Goal: Task Accomplishment & Management: Complete application form

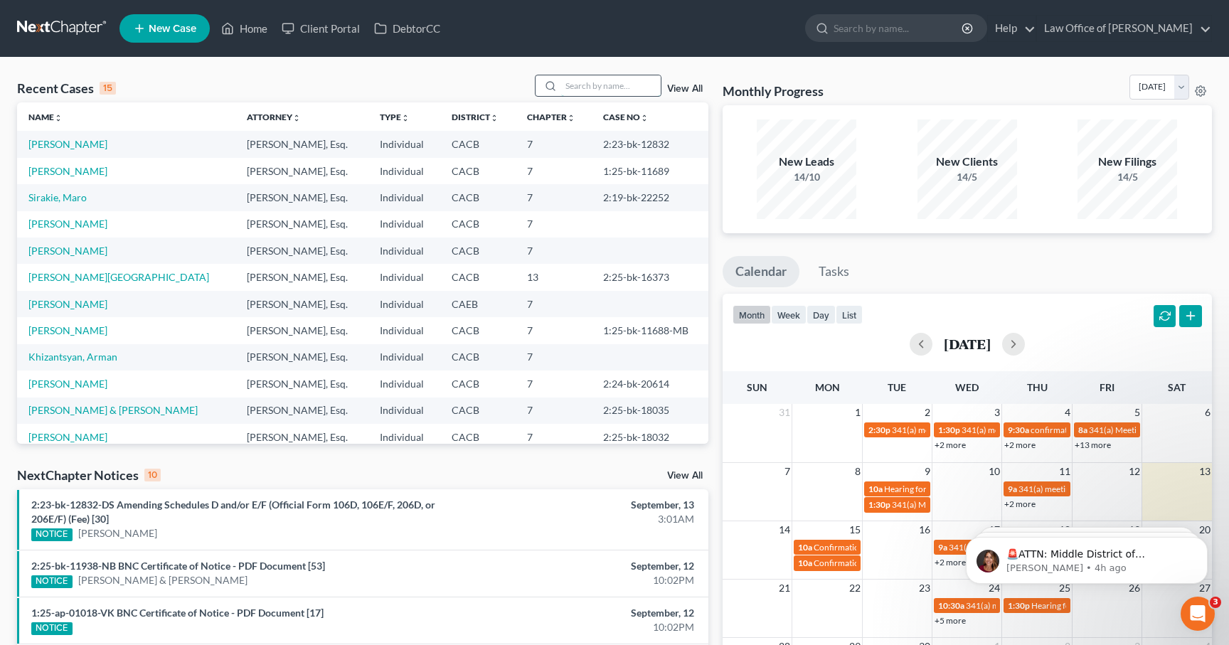
click at [612, 85] on input "search" at bounding box center [611, 85] width 100 height 21
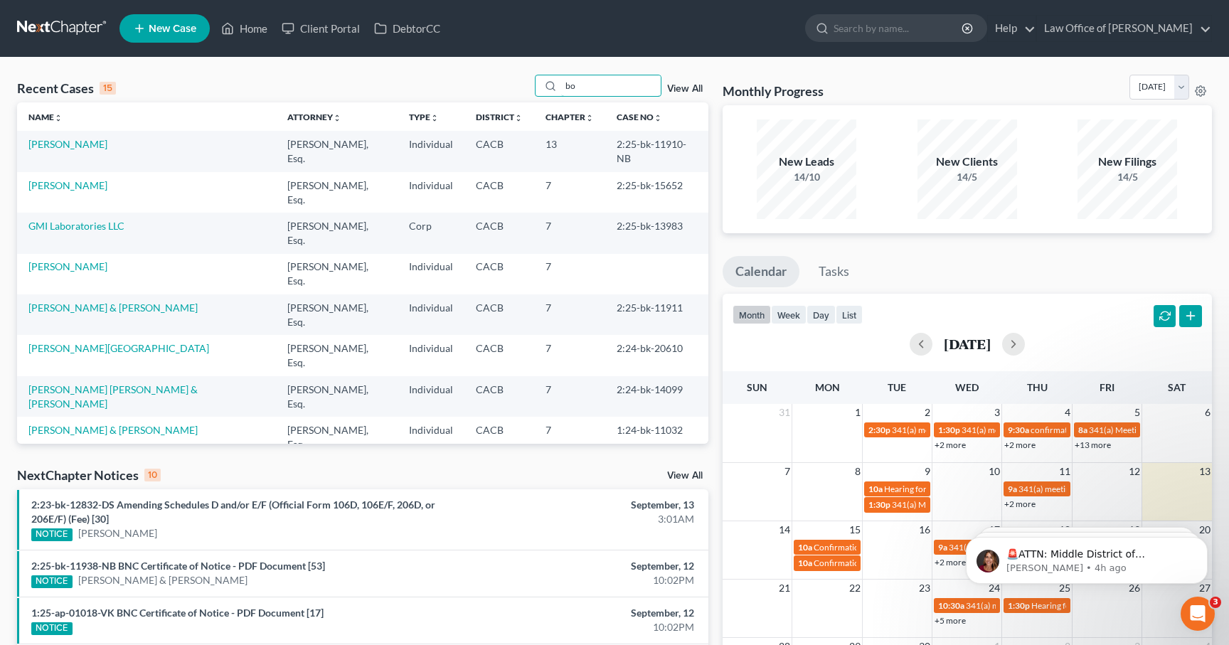
type input "b"
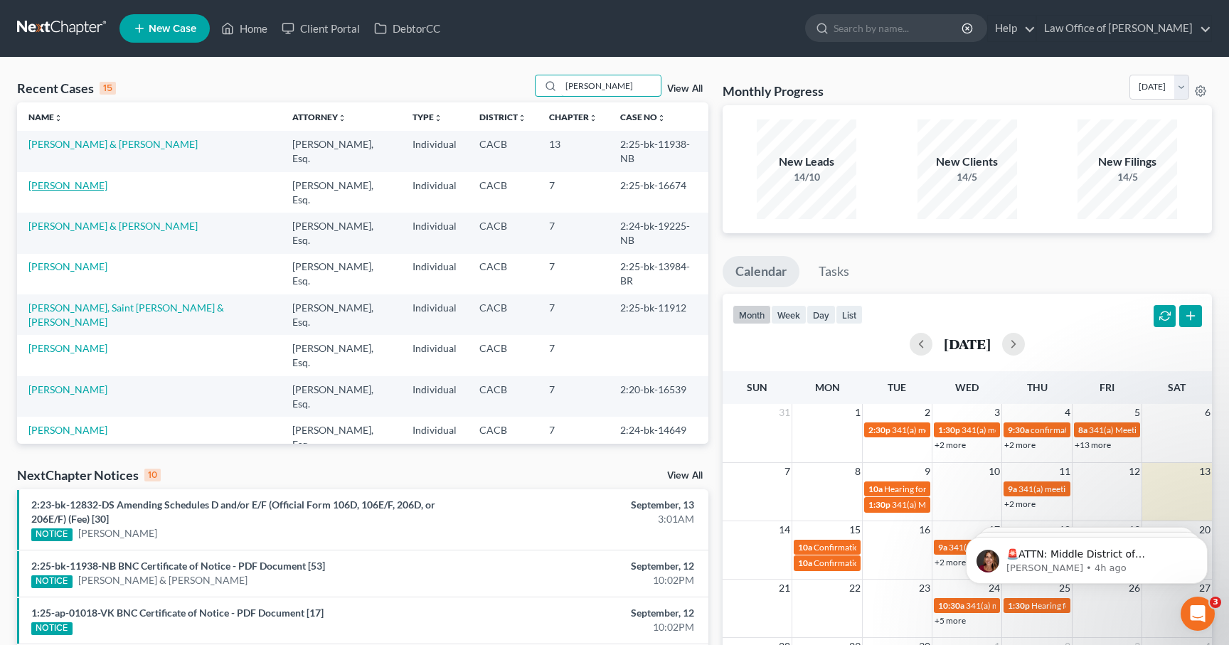
type input "[PERSON_NAME]"
click at [68, 179] on link "[PERSON_NAME]" at bounding box center [67, 185] width 79 height 12
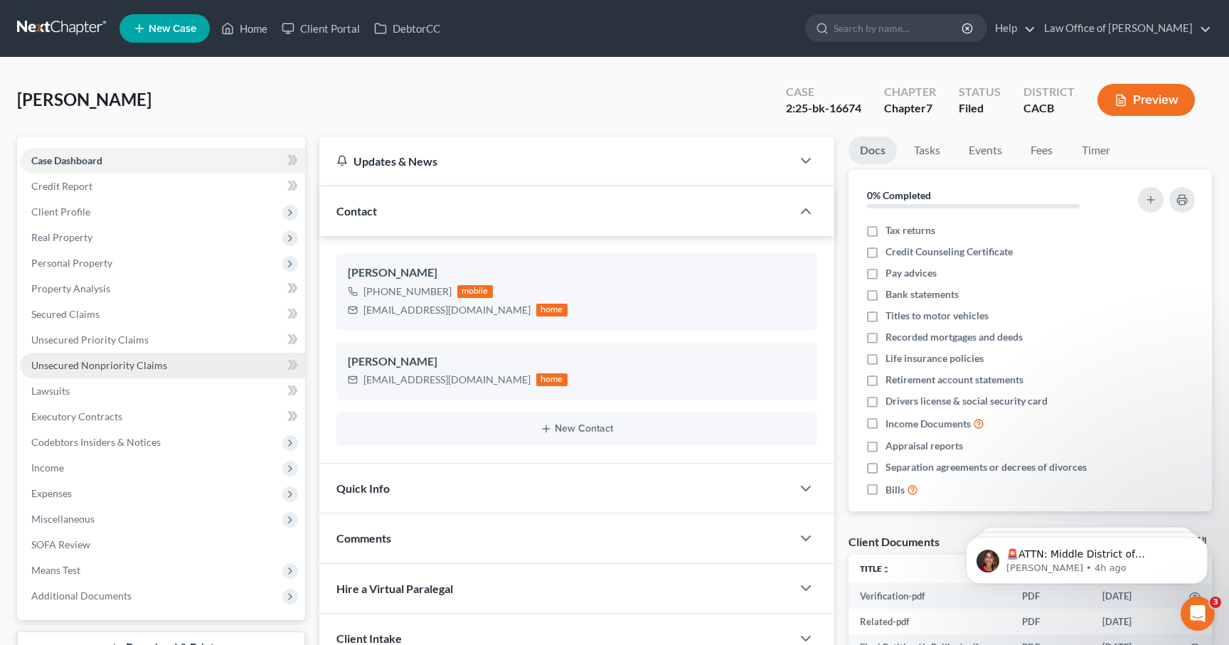
click at [119, 364] on span "Unsecured Nonpriority Claims" at bounding box center [99, 365] width 136 height 12
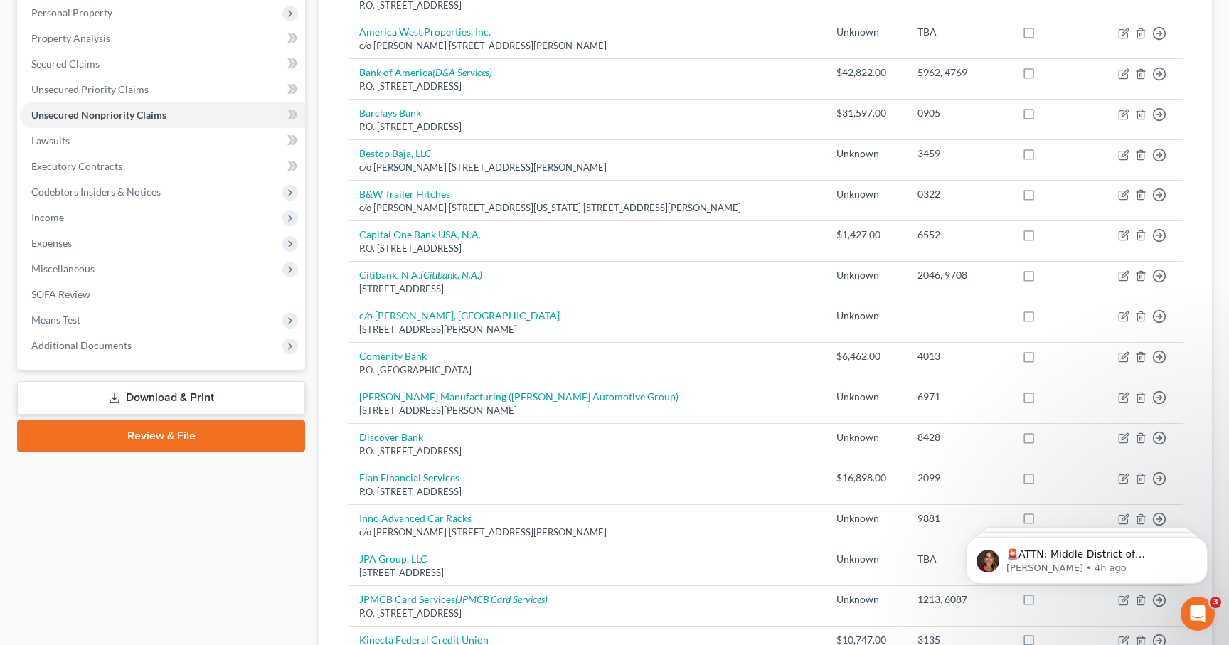
scroll to position [259, 0]
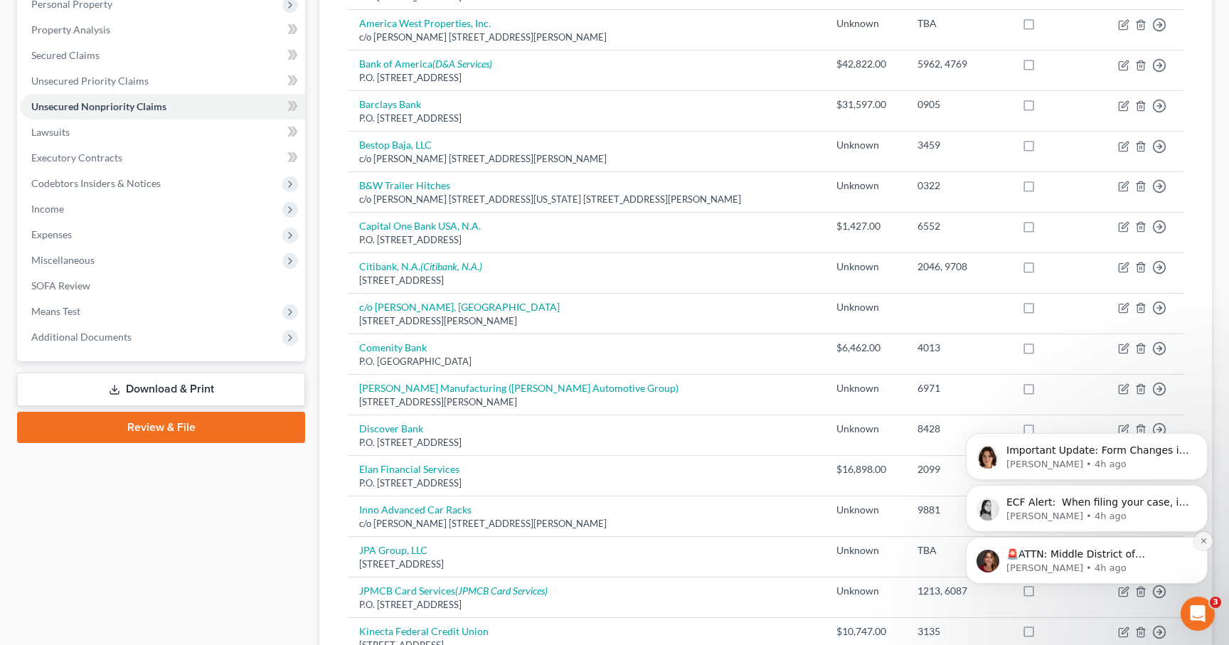
click at [1202, 543] on icon "Dismiss notification" at bounding box center [1204, 541] width 8 height 8
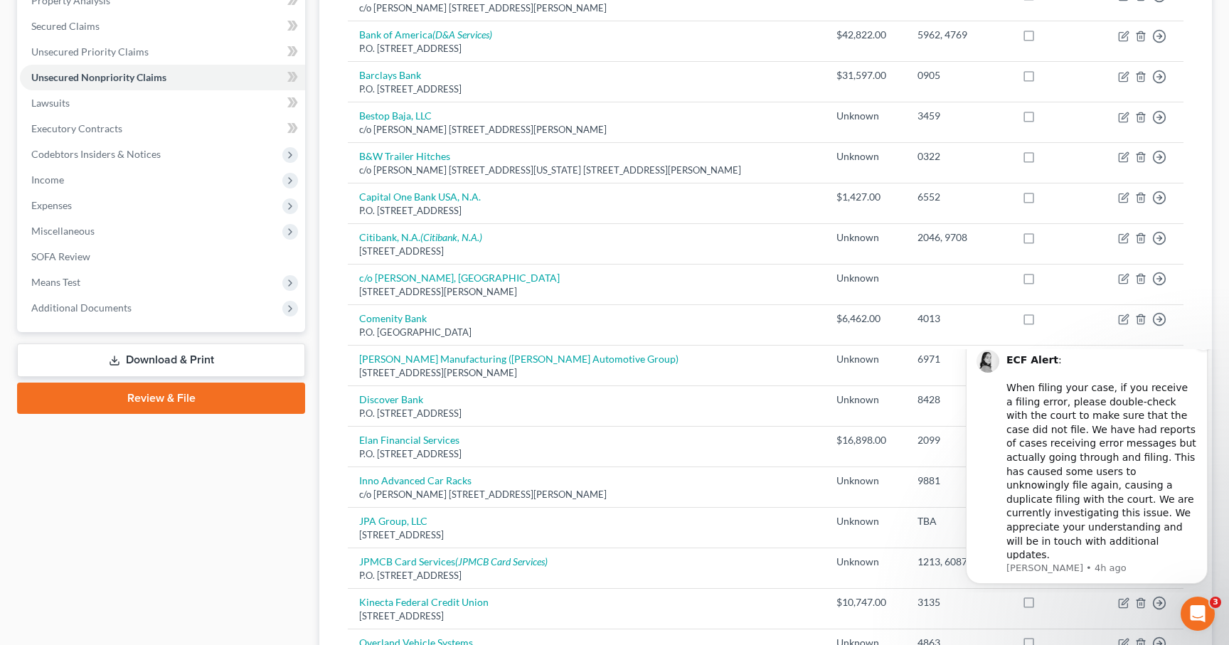
scroll to position [290, 0]
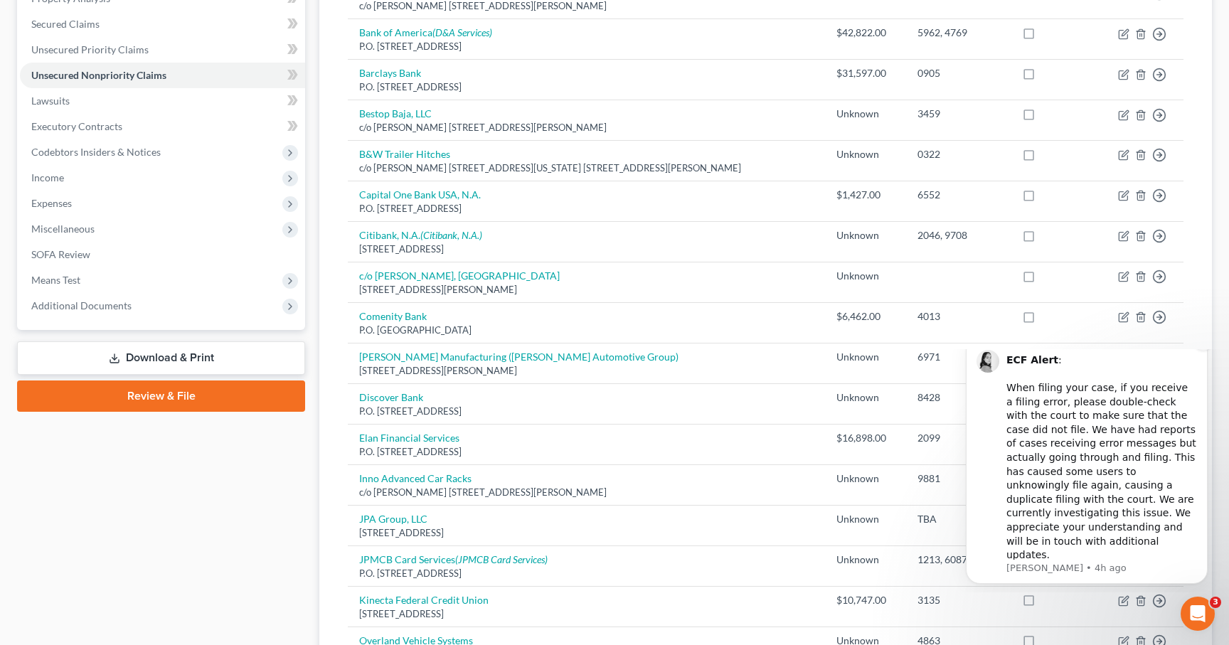
click at [1206, 345] on icon "Dismiss notification" at bounding box center [1204, 341] width 8 height 8
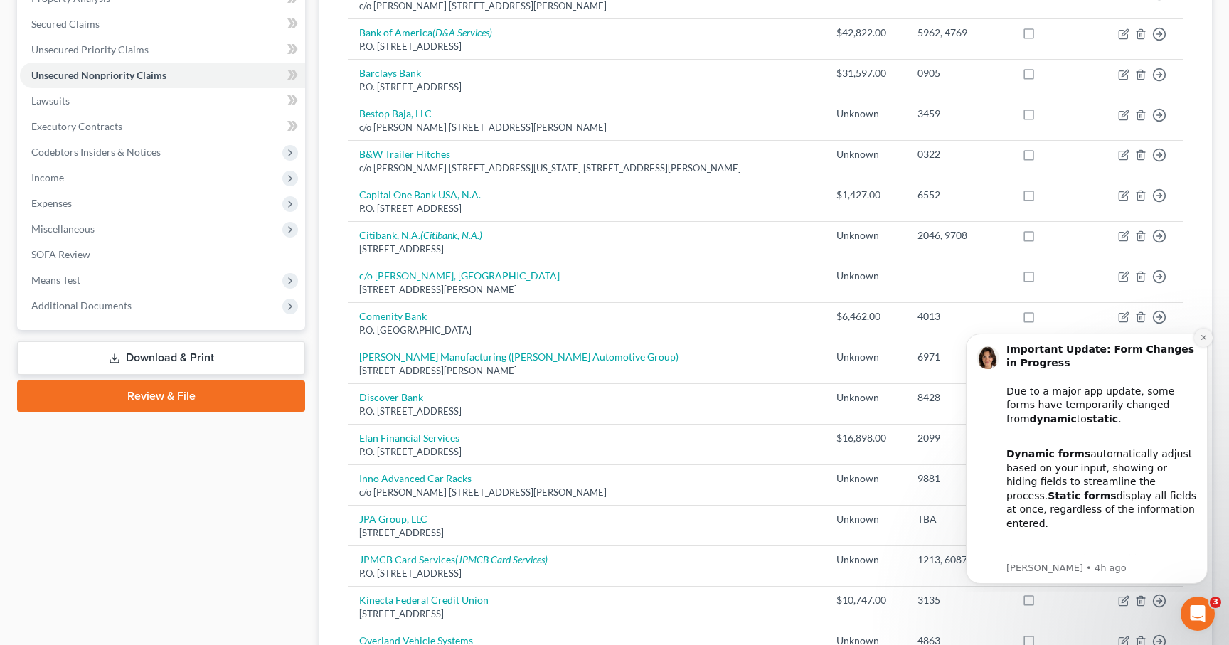
click at [1204, 329] on button "Dismiss notification" at bounding box center [1203, 338] width 18 height 18
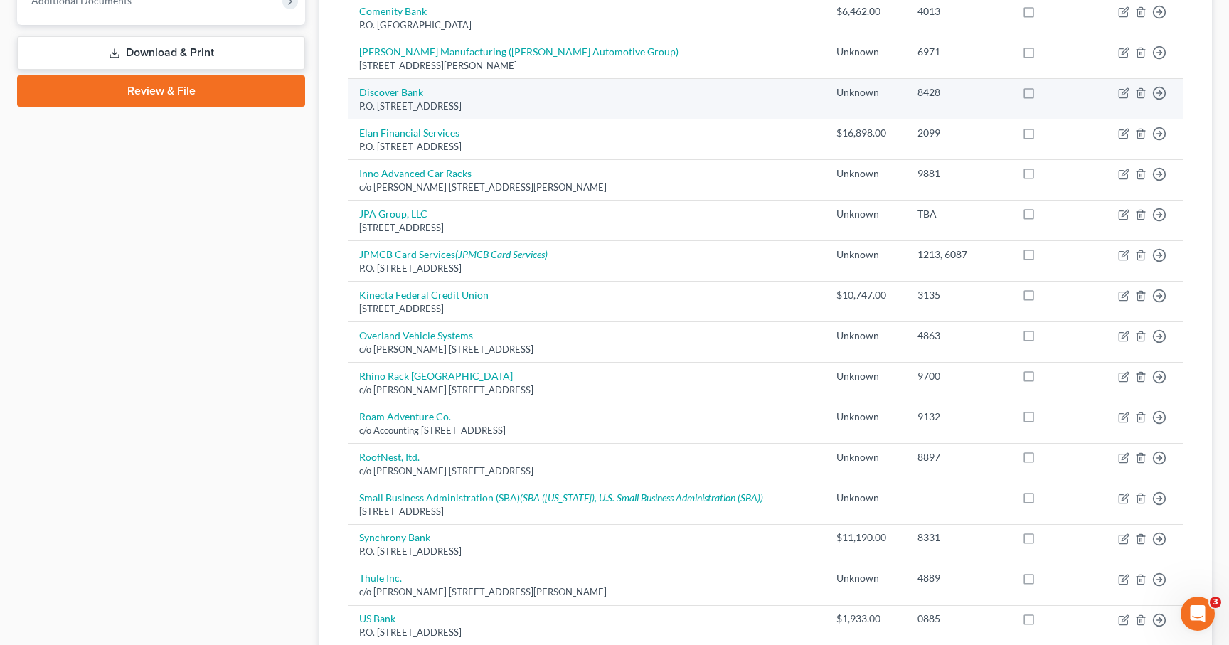
scroll to position [596, 0]
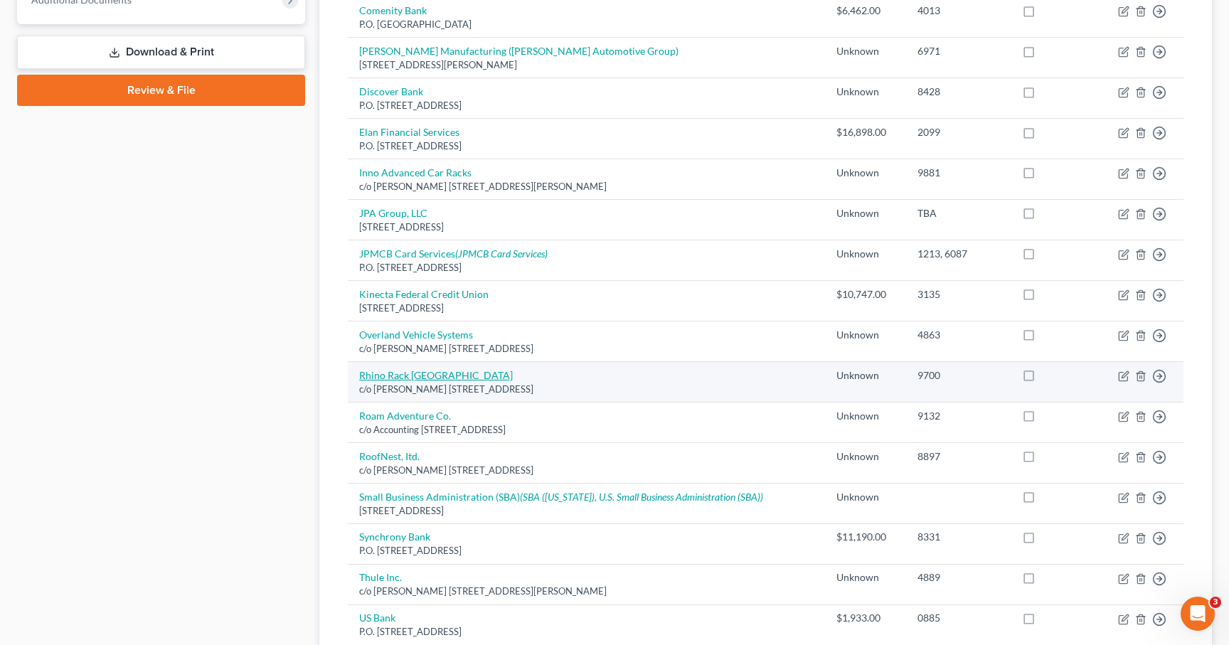
click at [403, 374] on link "Rhino Rack [GEOGRAPHIC_DATA]" at bounding box center [436, 375] width 154 height 12
select select "5"
select select "14"
select select "3"
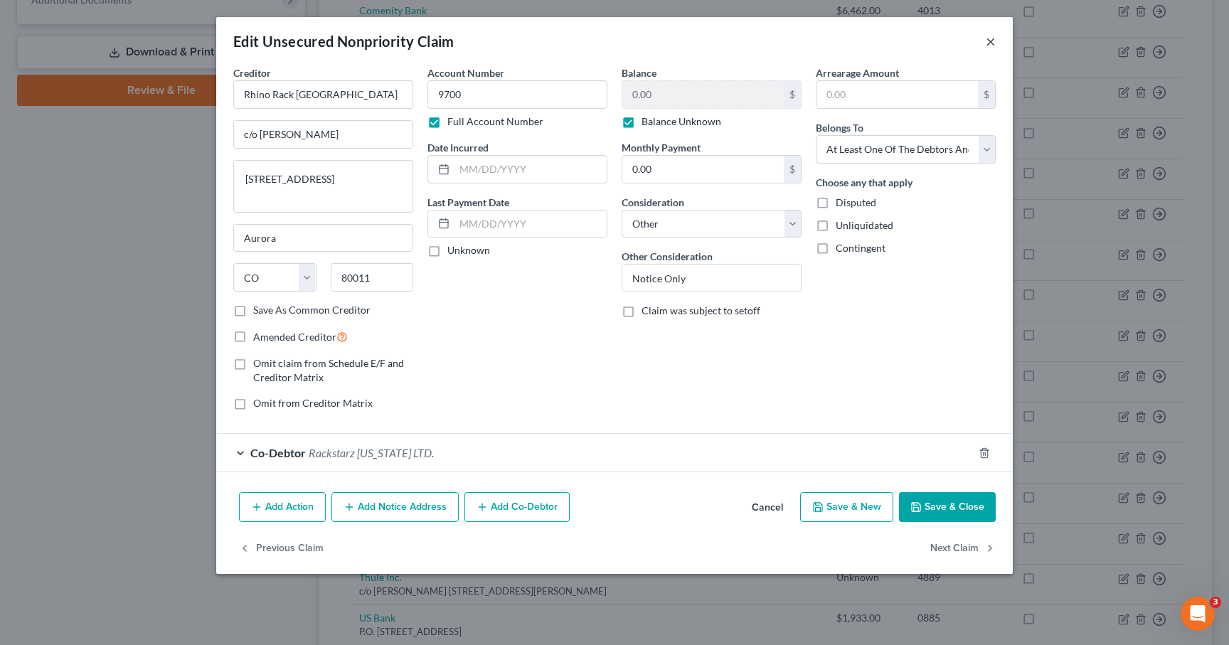
click at [991, 41] on button "×" at bounding box center [991, 41] width 10 height 17
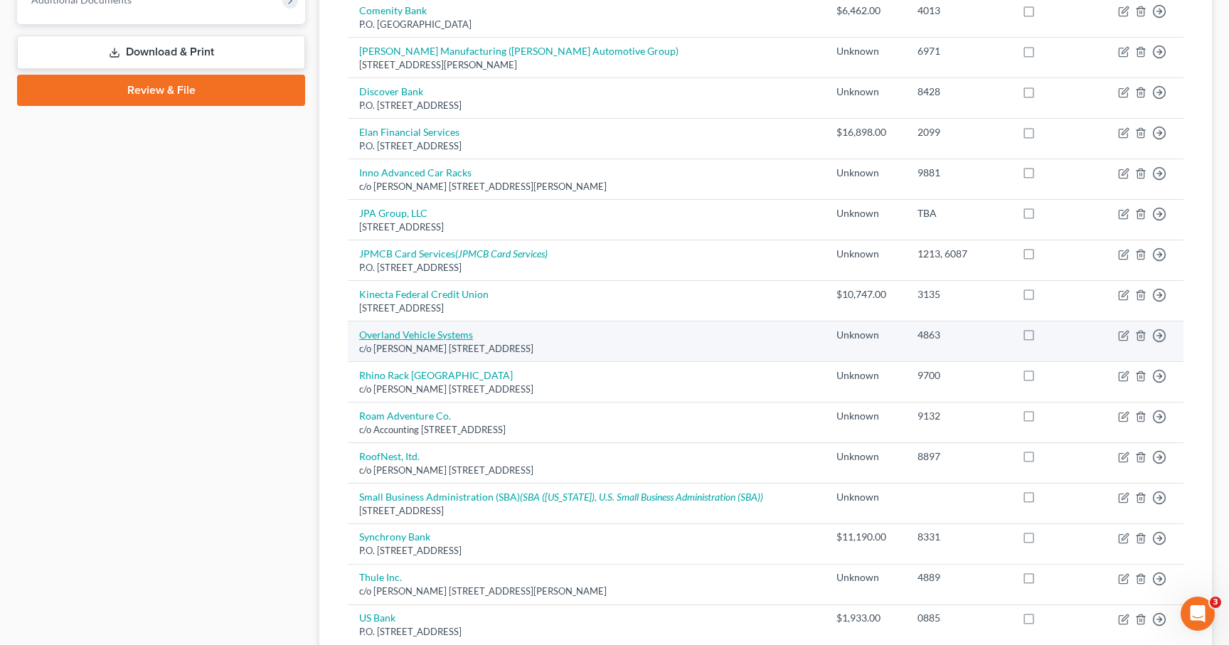
click at [412, 339] on link "Overland Vehicle Systems" at bounding box center [416, 335] width 114 height 12
select select "4"
select select "14"
select select "3"
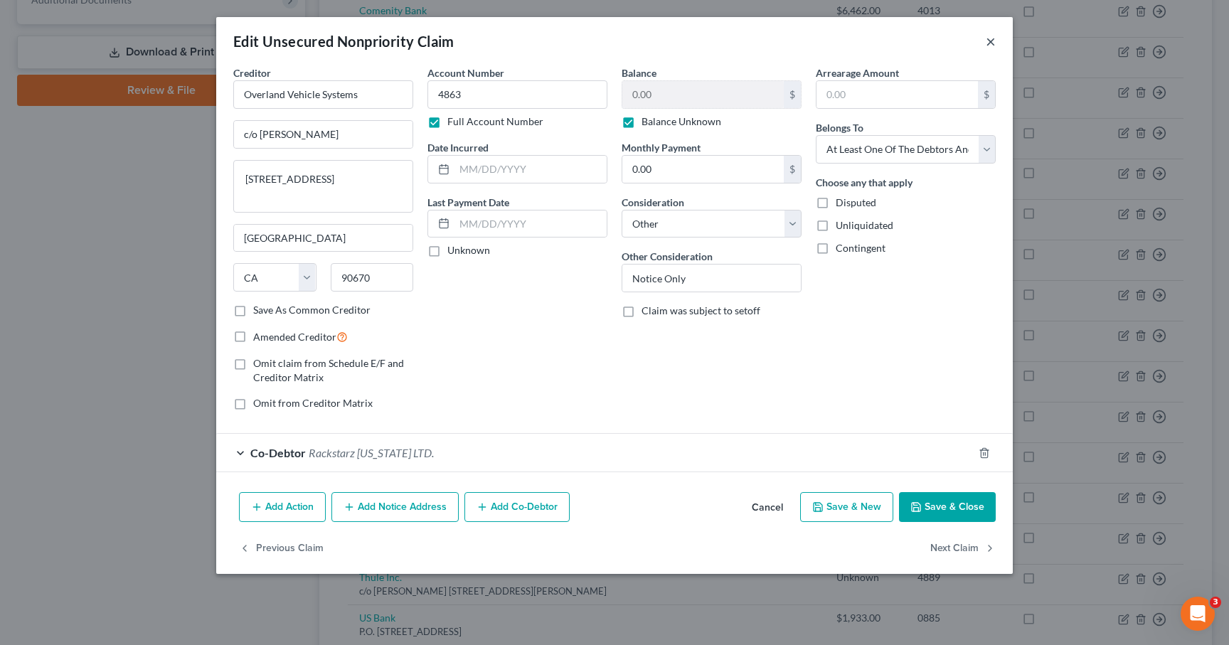
click at [992, 41] on button "×" at bounding box center [991, 41] width 10 height 17
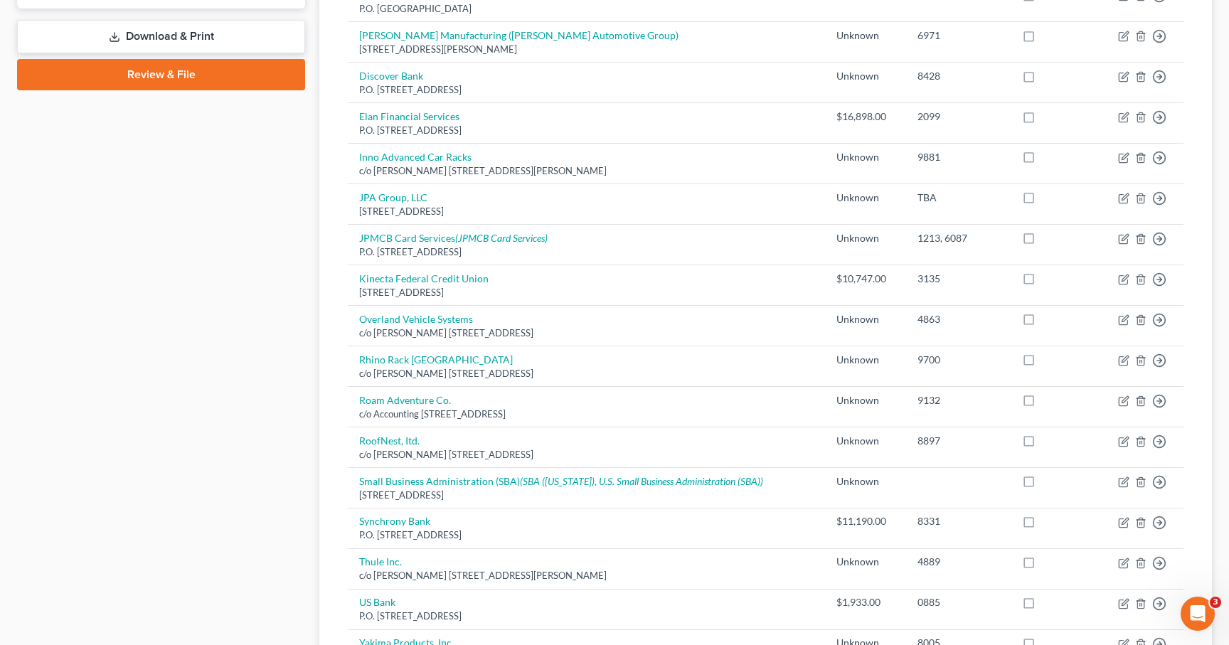
scroll to position [615, 0]
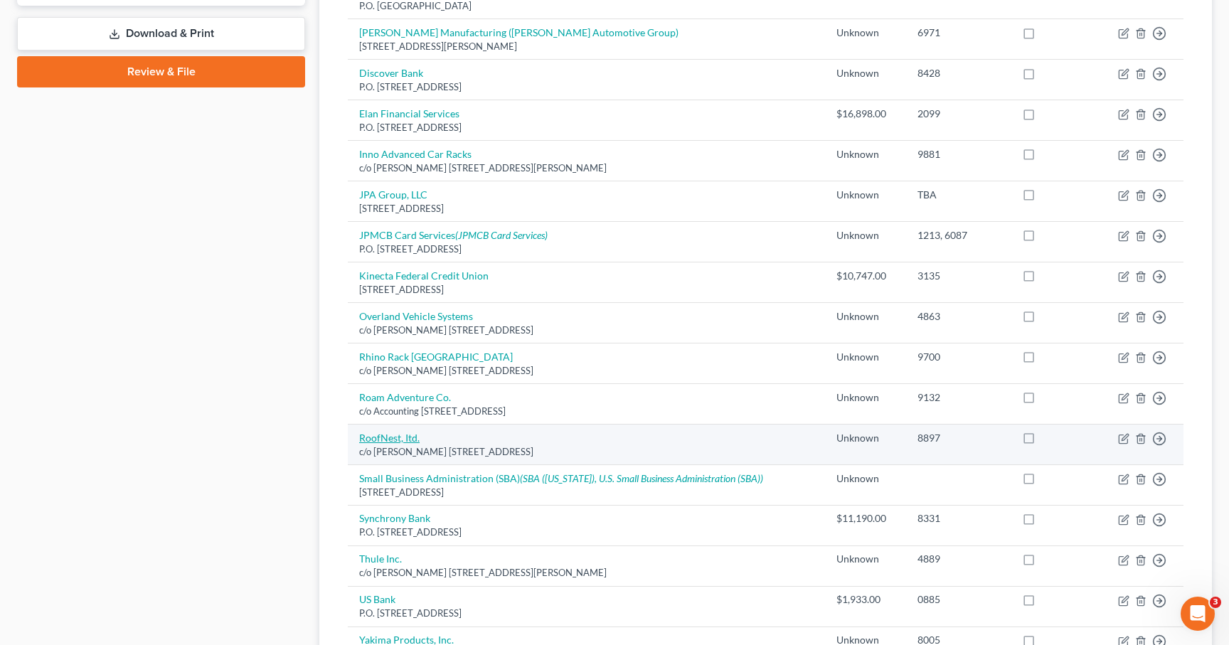
click at [388, 440] on link "RoofNest, Itd." at bounding box center [389, 438] width 60 height 12
select select "5"
select select "14"
select select "3"
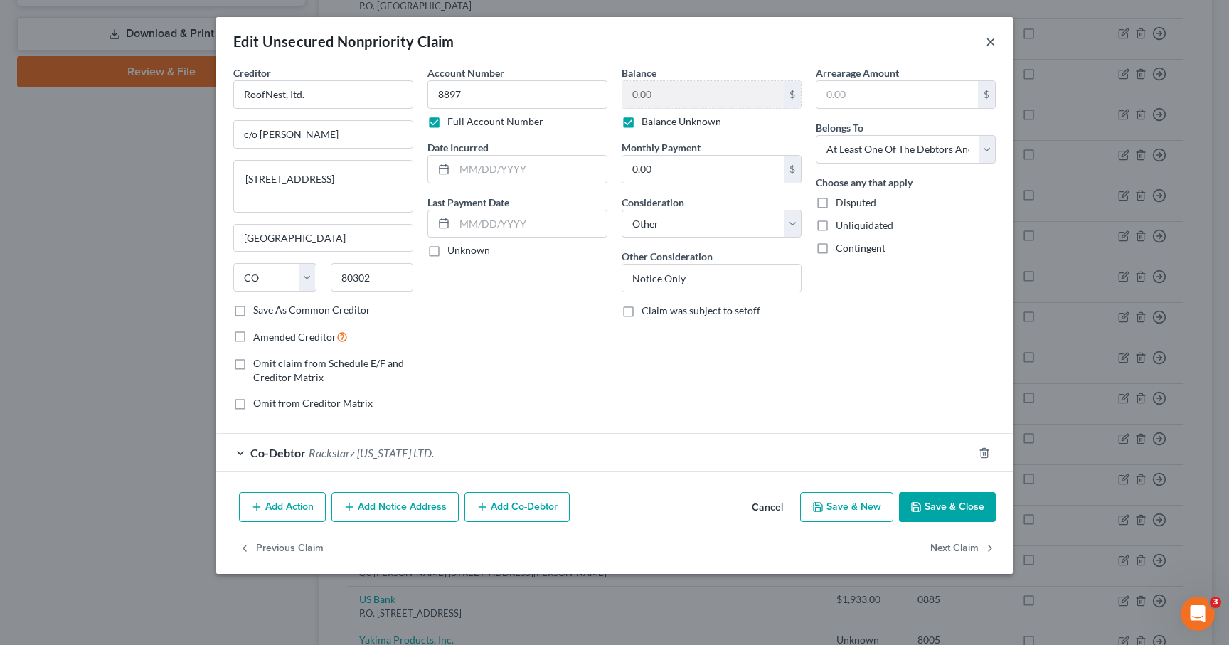
click at [988, 44] on button "×" at bounding box center [991, 41] width 10 height 17
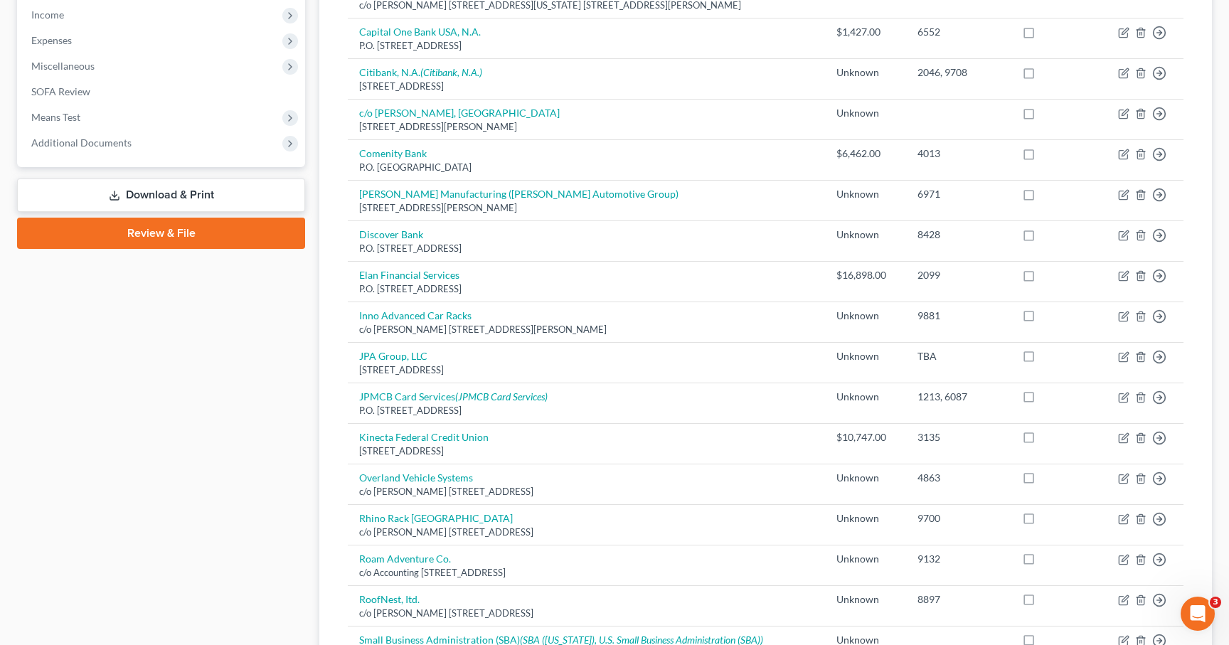
scroll to position [451, 0]
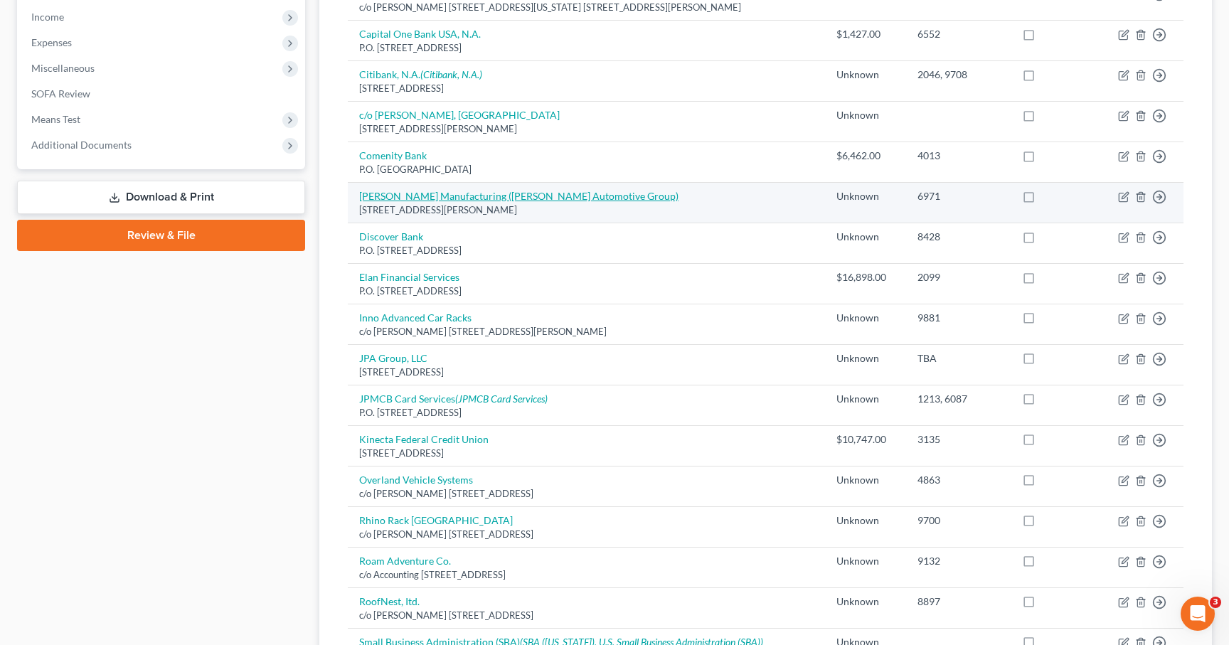
click at [434, 193] on link "[PERSON_NAME] Manufacturing ([PERSON_NAME] Automotive Group)" at bounding box center [518, 196] width 319 height 12
select select "52"
select select "14"
select select "3"
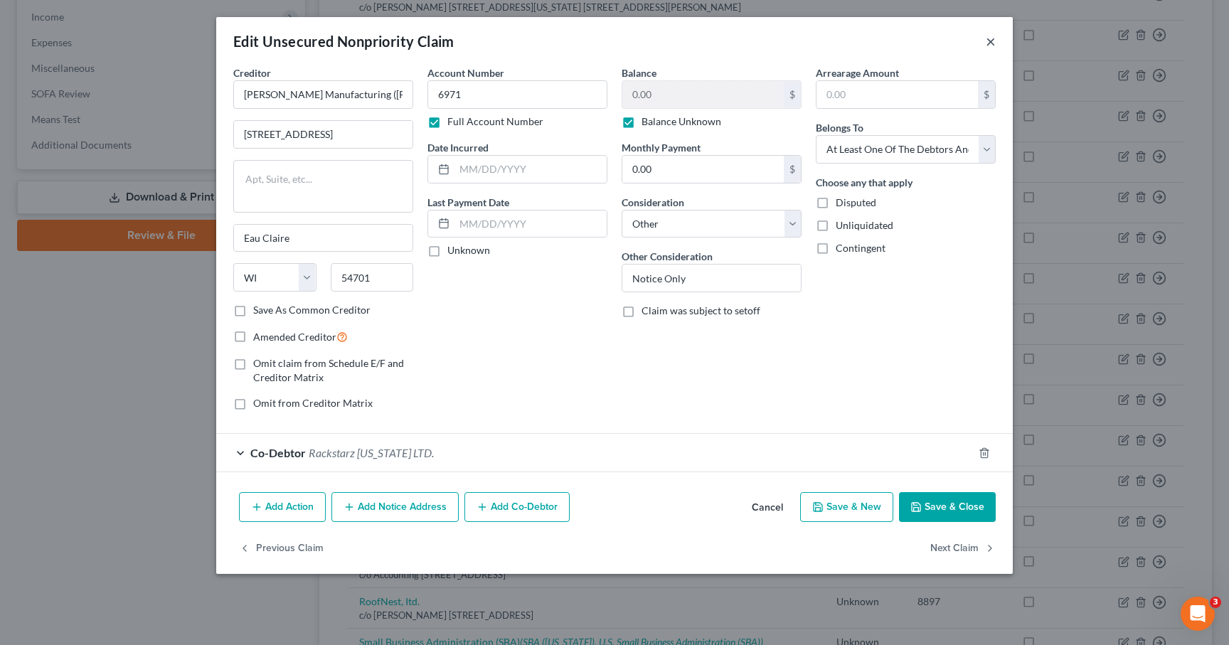
click at [991, 41] on button "×" at bounding box center [991, 41] width 10 height 17
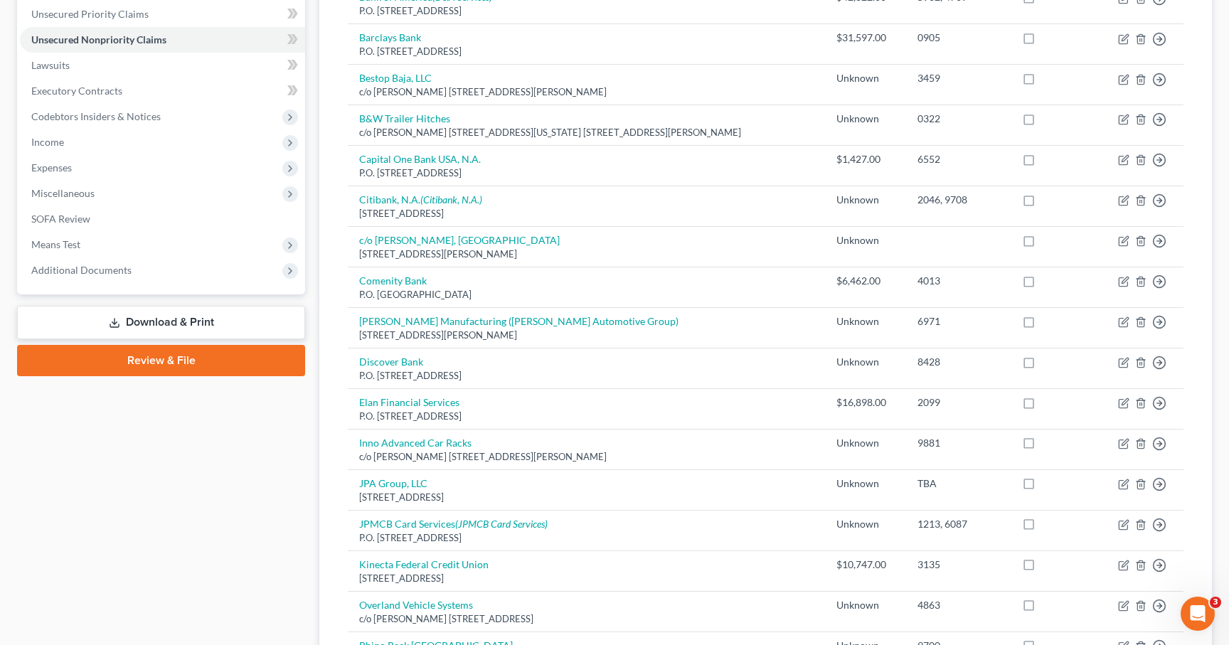
scroll to position [235, 0]
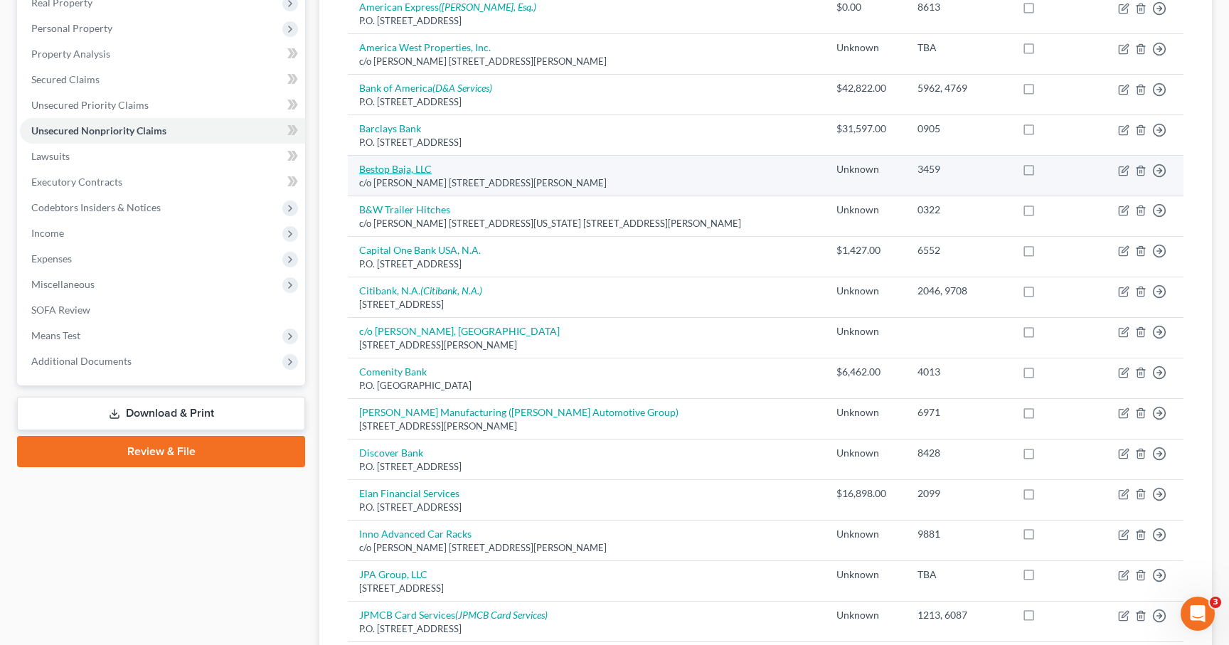
click at [391, 166] on link "Bestop Baja, LLC" at bounding box center [395, 169] width 73 height 12
select select "4"
select select "14"
select select "3"
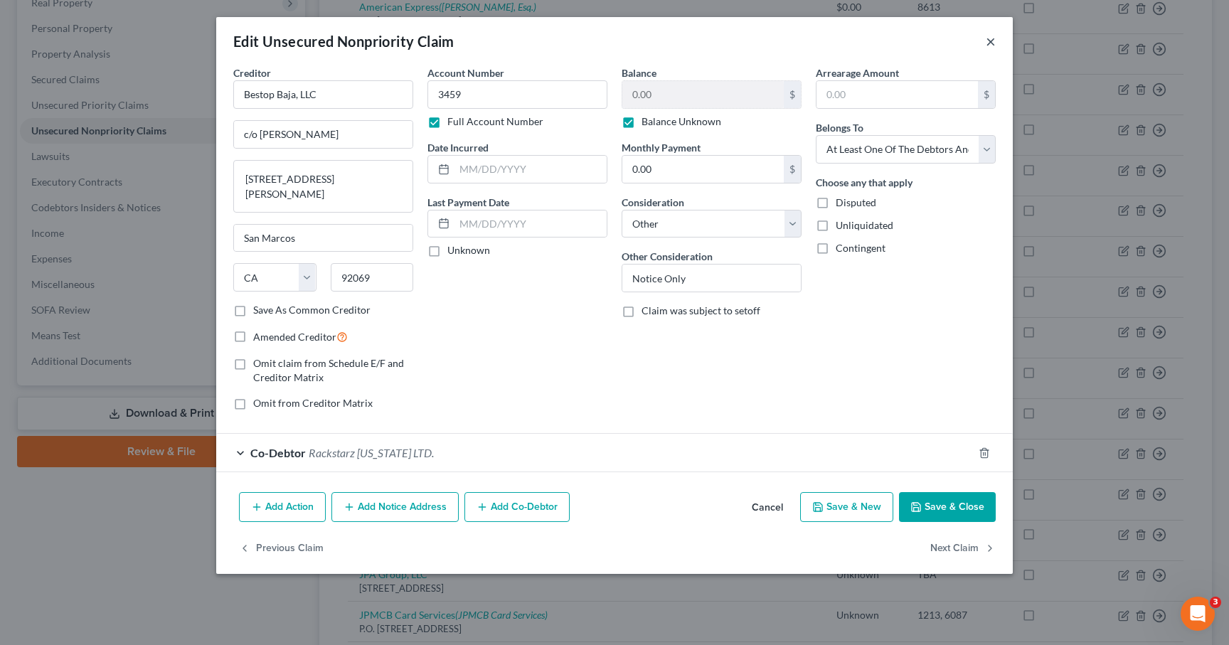
click at [993, 41] on button "×" at bounding box center [991, 41] width 10 height 17
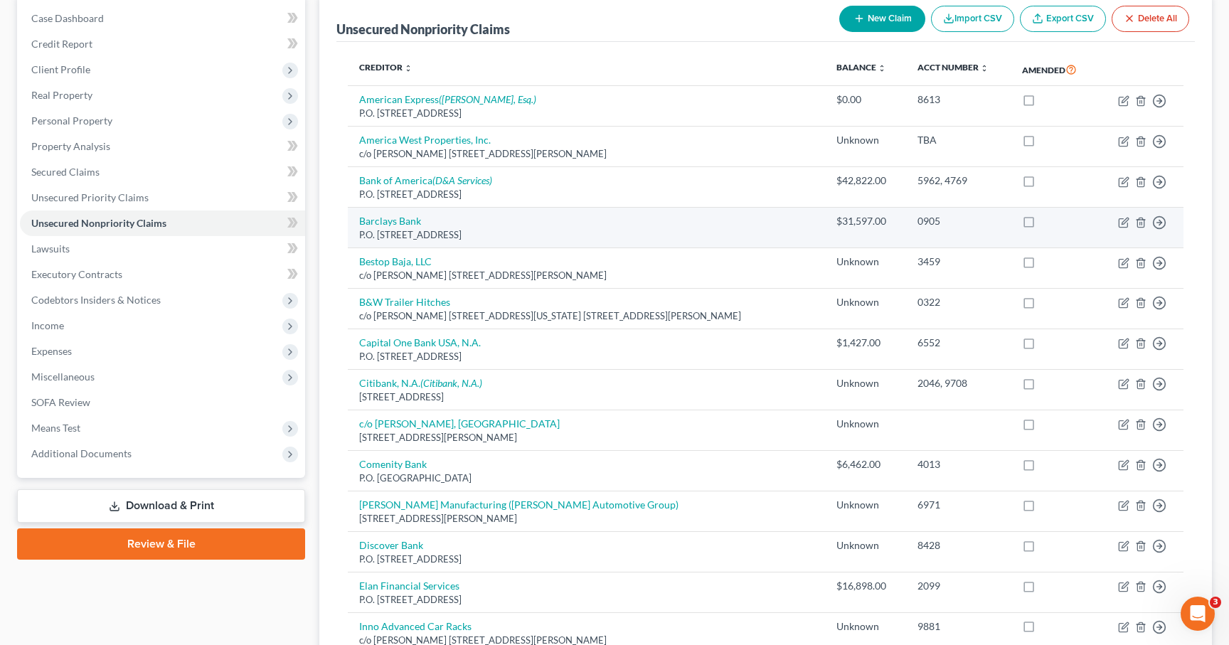
scroll to position [0, 0]
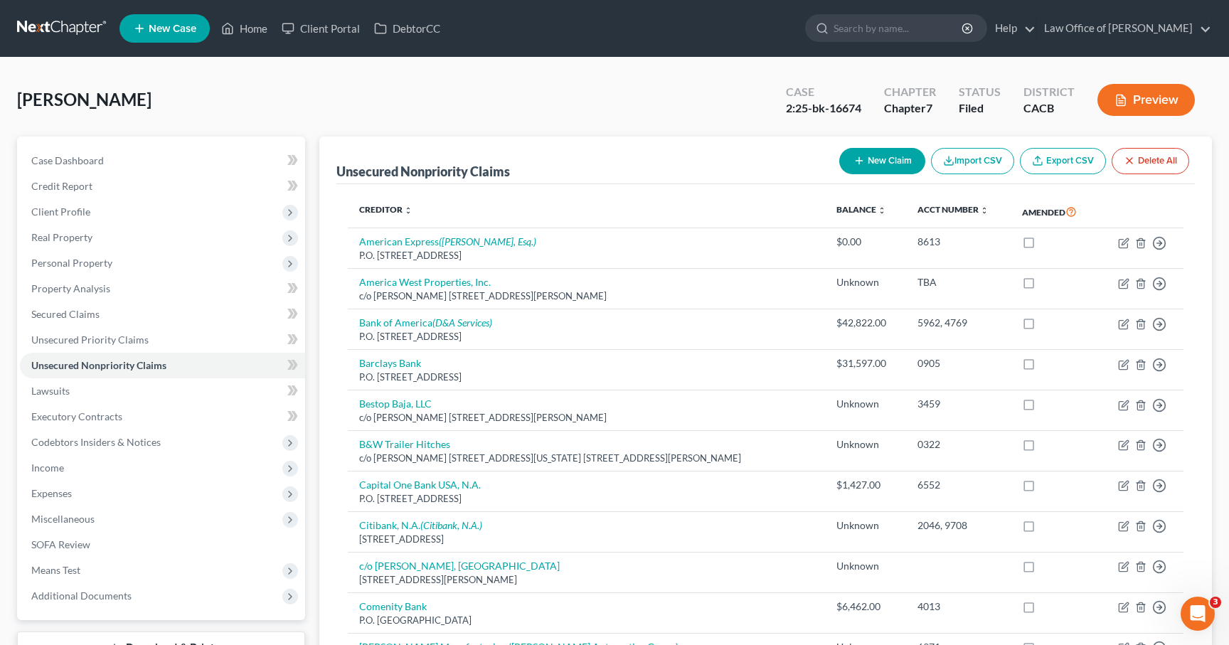
click at [42, 34] on link at bounding box center [62, 29] width 91 height 26
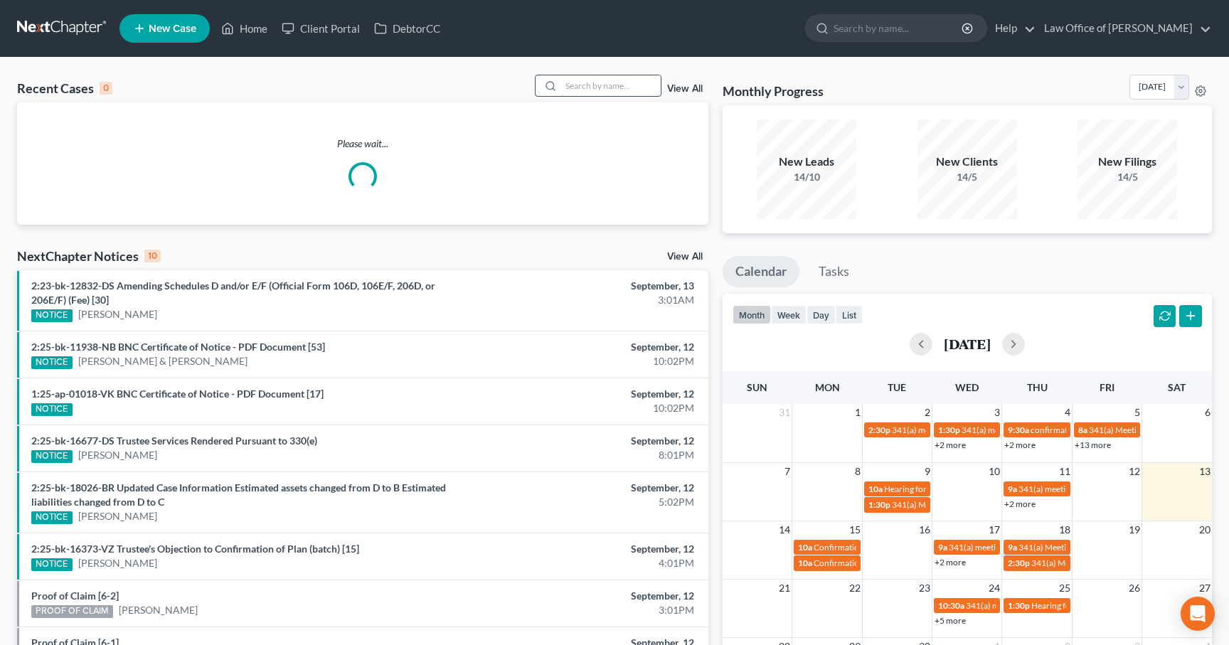
click at [639, 90] on input "search" at bounding box center [611, 85] width 100 height 21
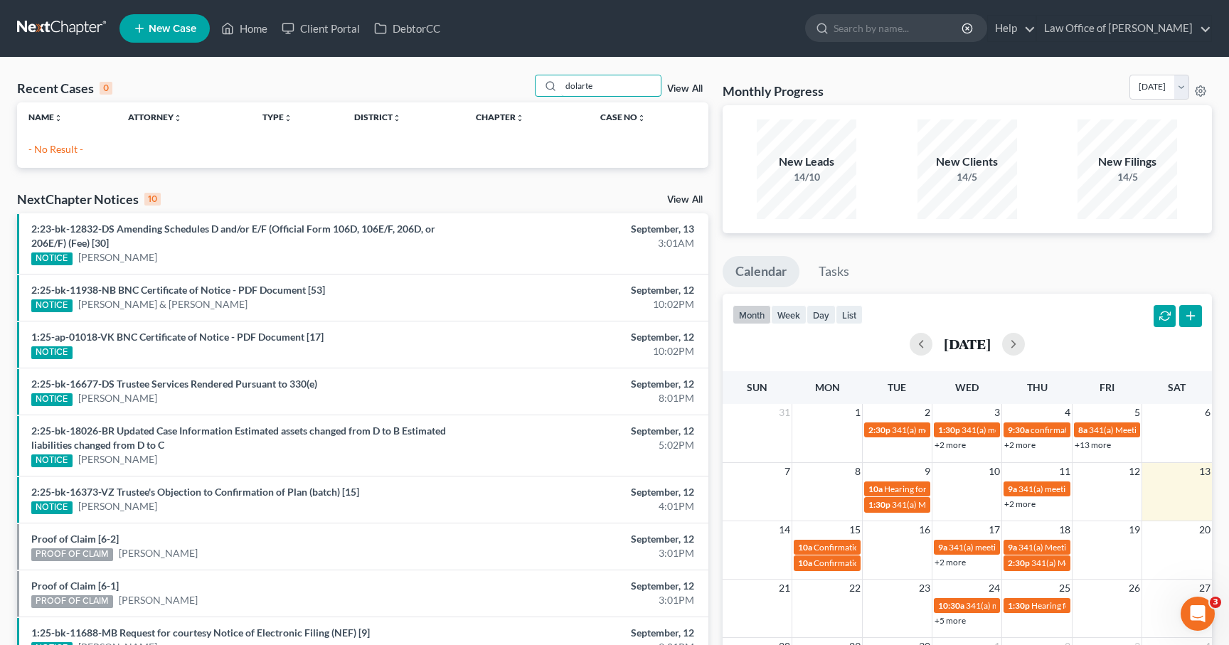
drag, startPoint x: 614, startPoint y: 83, endPoint x: 492, endPoint y: 80, distance: 122.4
click at [495, 80] on div "Recent Cases 0 dolarte View All" at bounding box center [362, 89] width 691 height 28
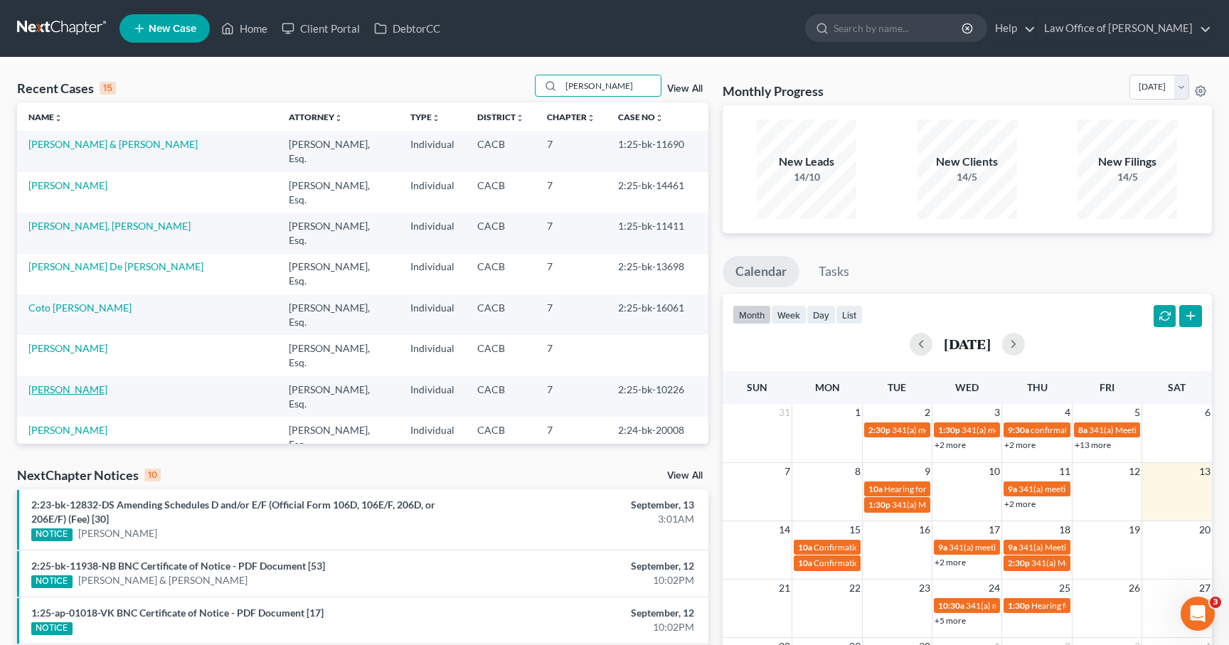
type input "[PERSON_NAME]"
click at [56, 383] on link "Dolatre, Maria" at bounding box center [67, 389] width 79 height 12
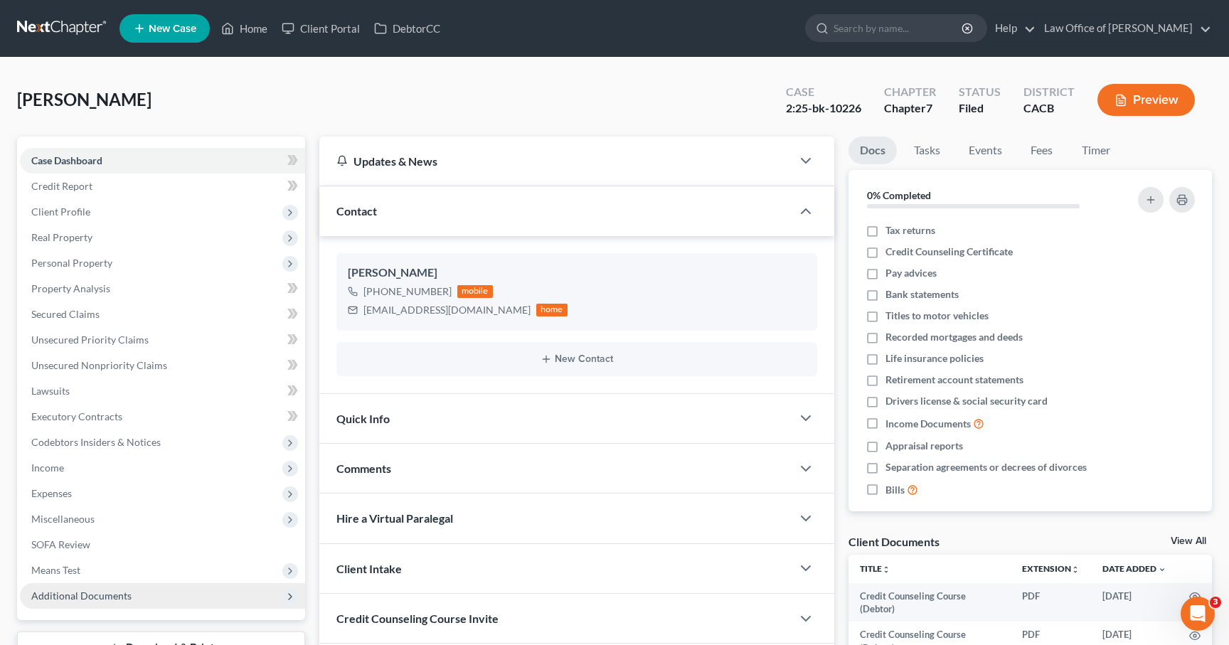
click at [112, 593] on span "Additional Documents" at bounding box center [81, 596] width 100 height 12
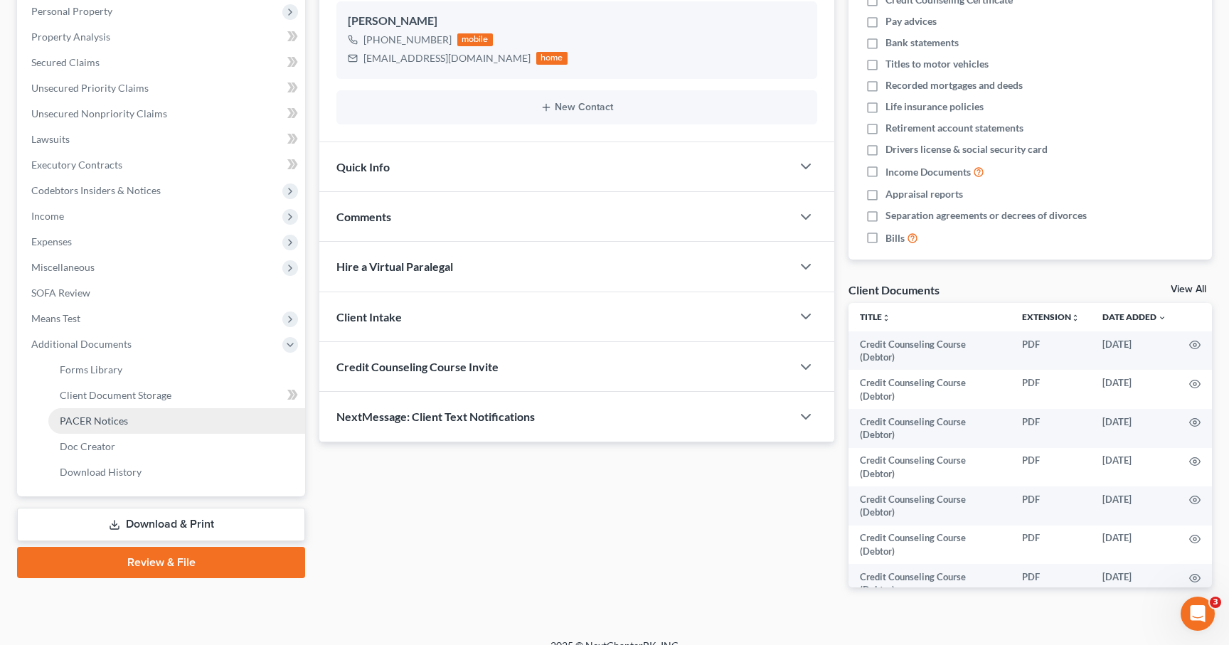
click at [84, 415] on span "PACER Notices" at bounding box center [94, 421] width 68 height 12
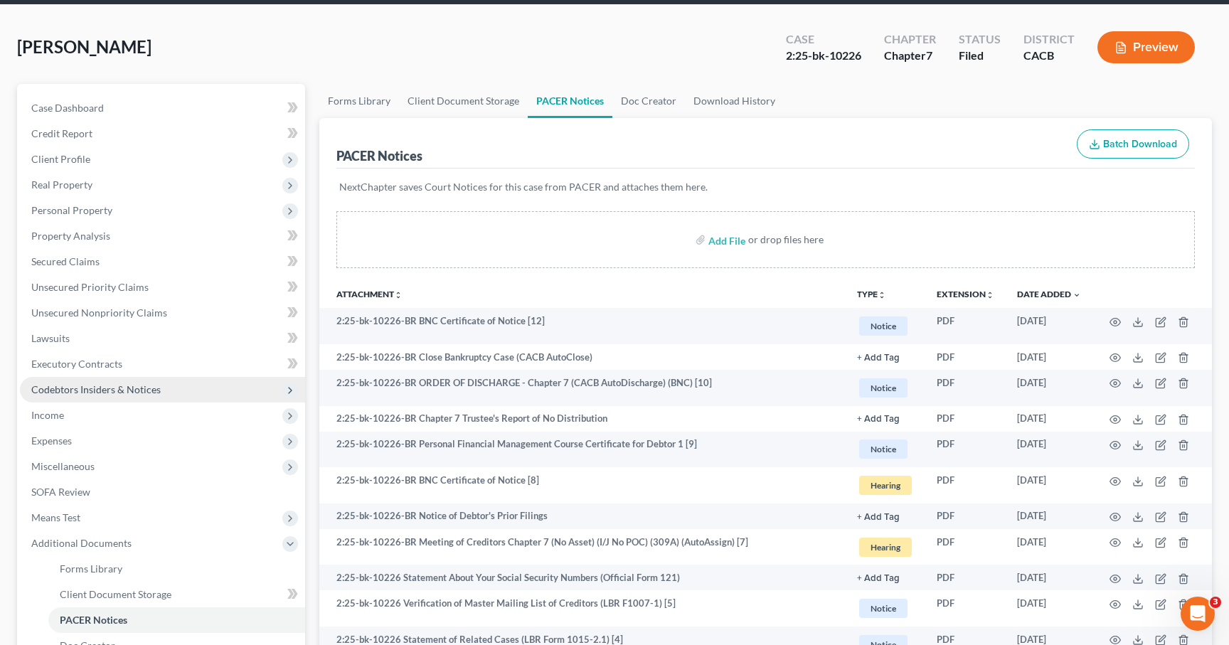
scroll to position [50, 0]
